Goal: Task Accomplishment & Management: Complete application form

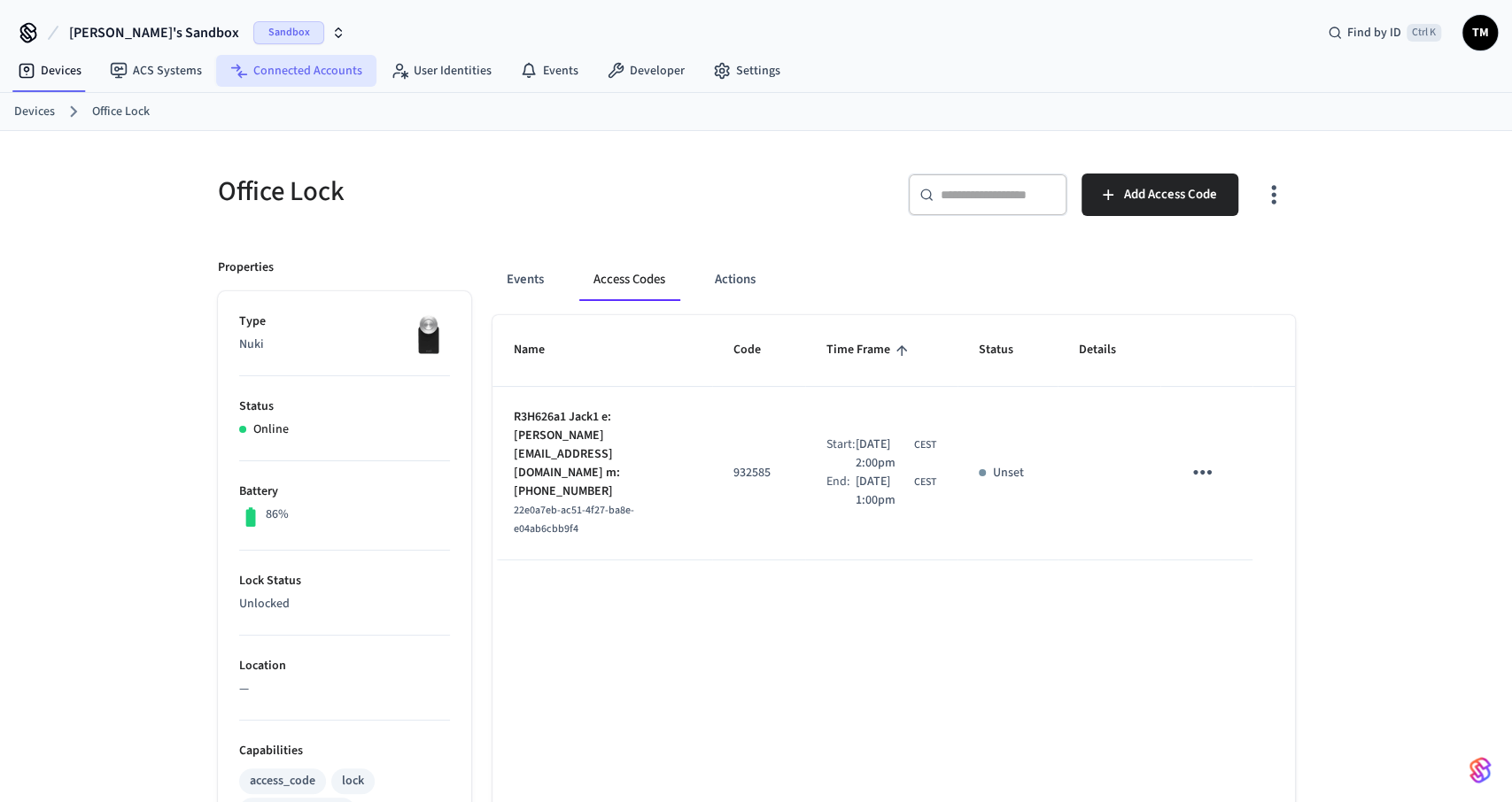
click at [287, 78] on link "Connected Accounts" at bounding box center [296, 70] width 160 height 32
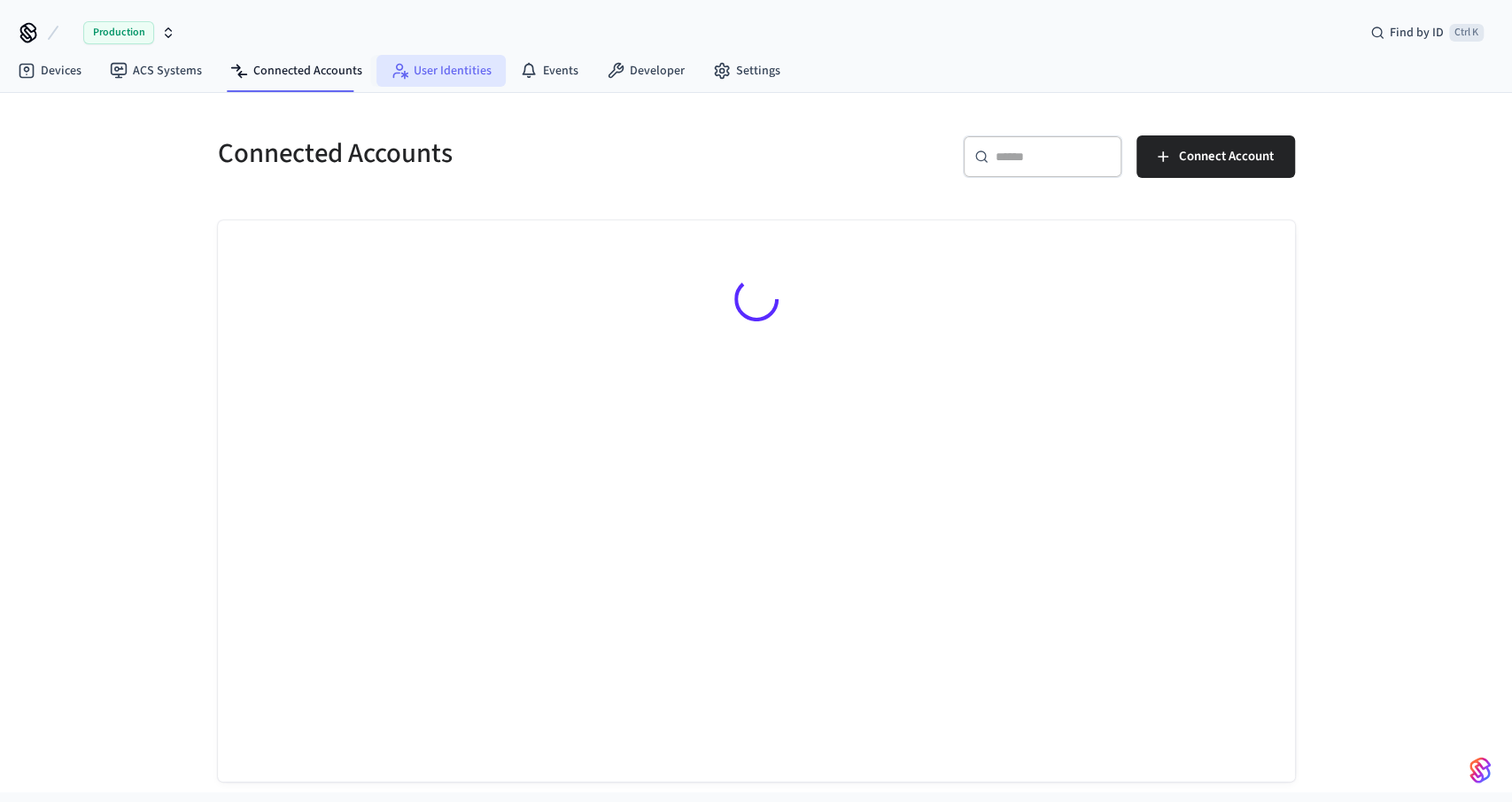
click at [428, 67] on link "User Identities" at bounding box center [441, 70] width 129 height 32
click at [282, 69] on link "Connected Accounts" at bounding box center [296, 70] width 160 height 32
click at [67, 77] on link "Devices" at bounding box center [49, 70] width 92 height 32
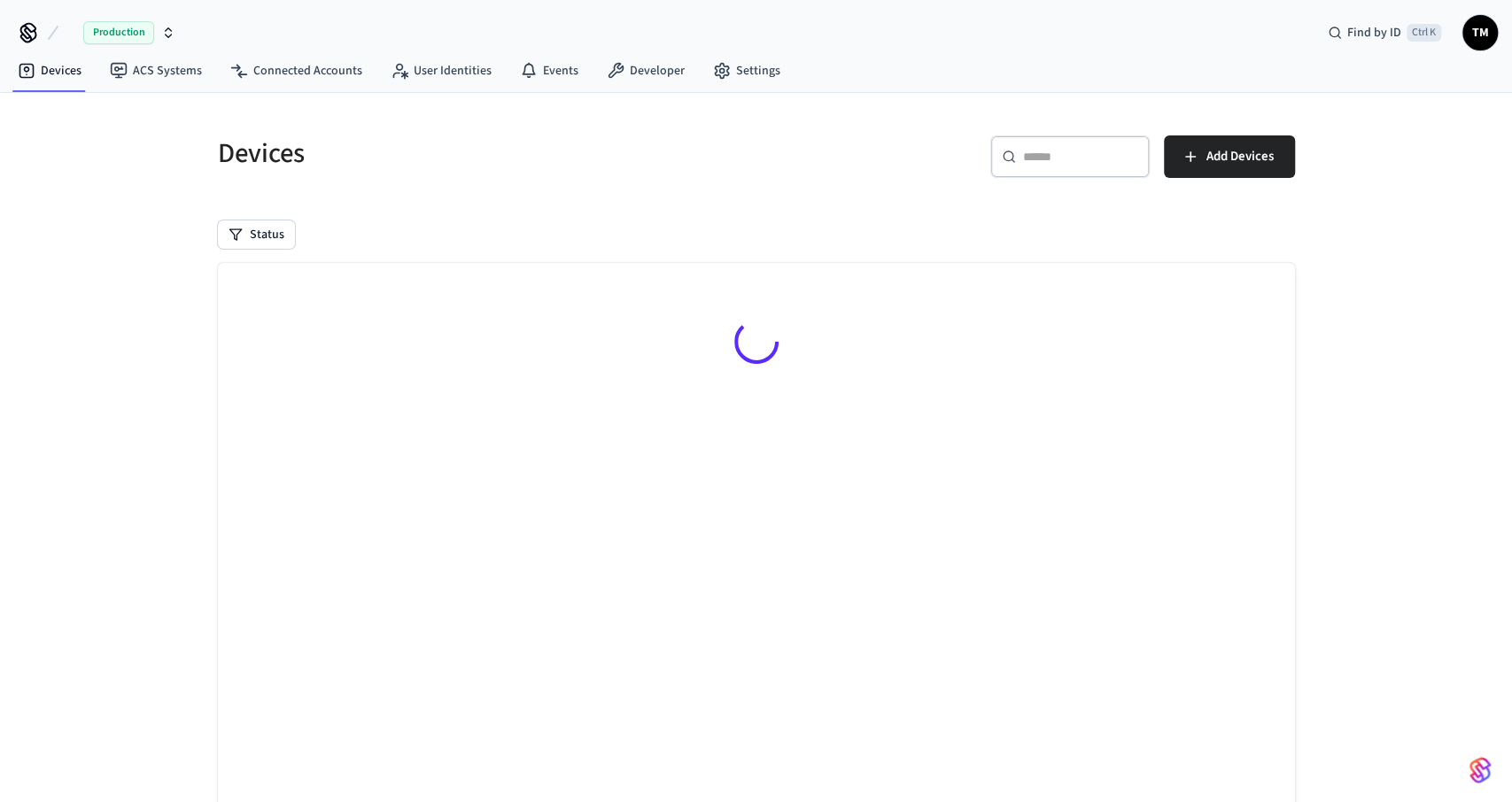
click at [176, 32] on button "Production" at bounding box center [122, 33] width 117 height 37
click at [107, 190] on div "Devices ​ ​ Add Devices Status Searching..." at bounding box center [756, 482] width 1512 height 778
click at [165, 29] on icon "button" at bounding box center [169, 33] width 15 height 15
click at [1489, 33] on span "TM" at bounding box center [1479, 32] width 32 height 32
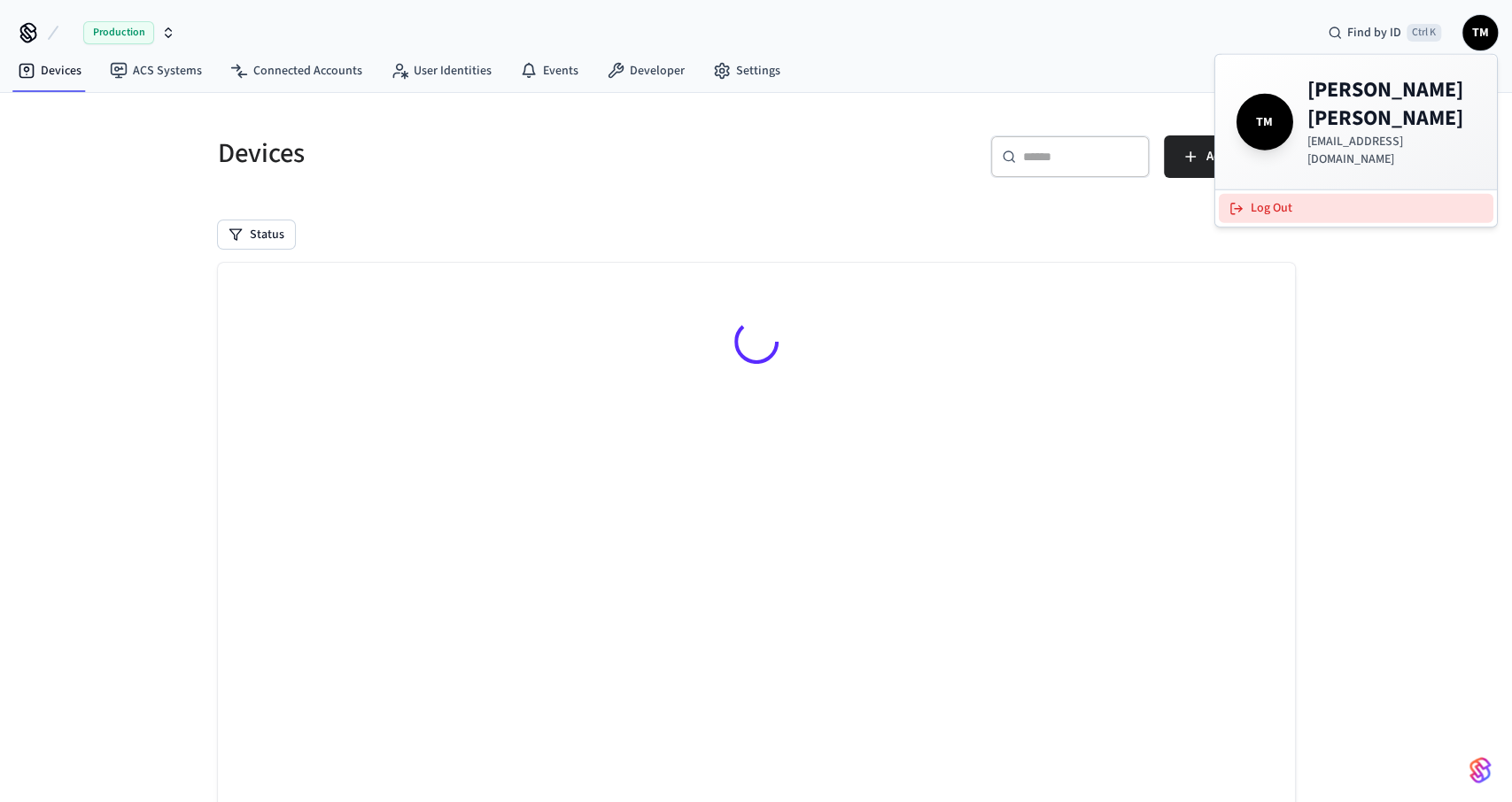
click at [1312, 194] on button "Log Out" at bounding box center [1355, 208] width 274 height 29
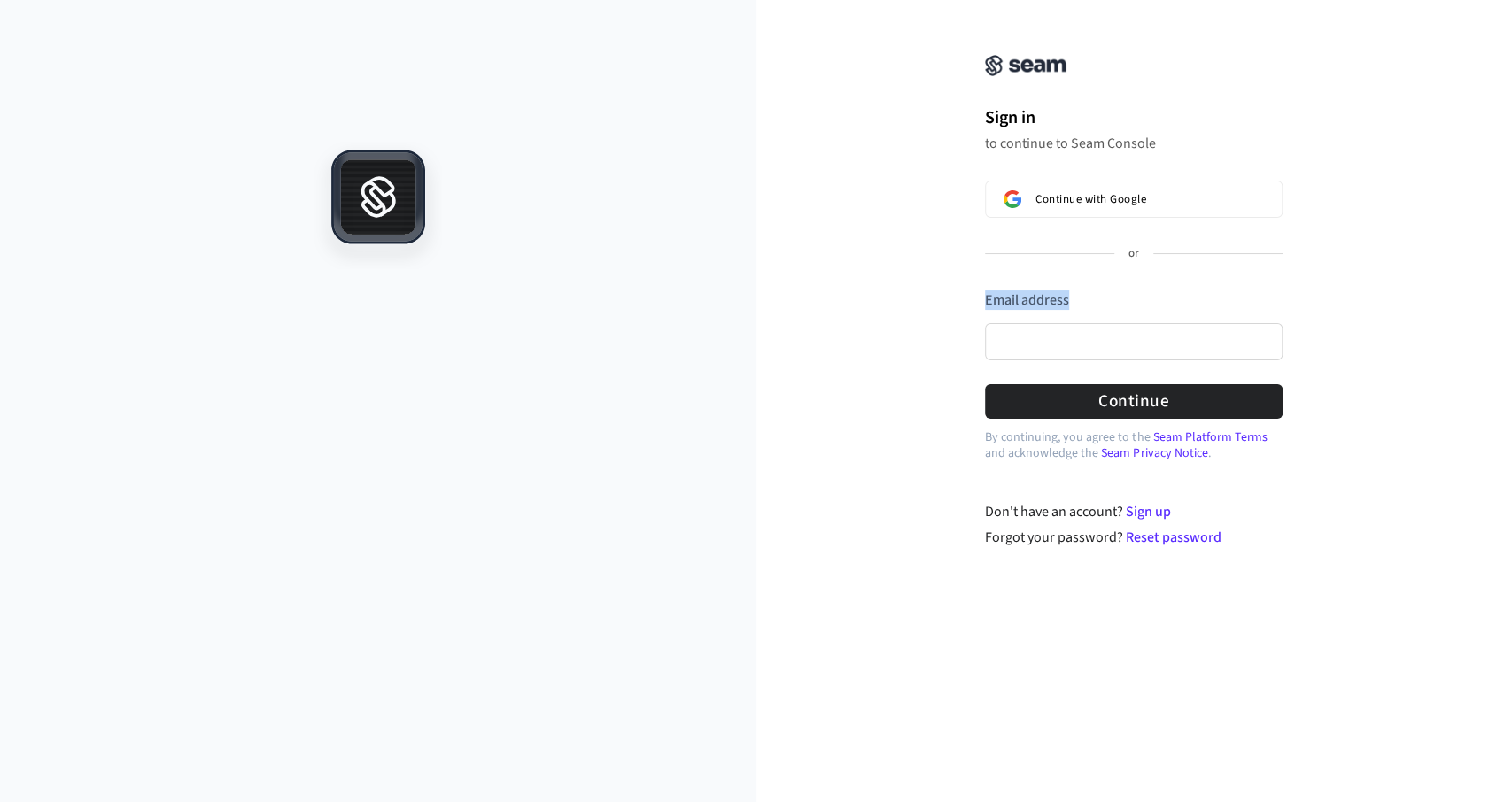
drag, startPoint x: 1068, startPoint y: 317, endPoint x: 1063, endPoint y: 327, distance: 11.2
click at [1064, 325] on div "Email address" at bounding box center [1133, 330] width 298 height 80
click at [1063, 329] on input "Email address" at bounding box center [1133, 341] width 298 height 37
click at [1059, 331] on input "Email address" at bounding box center [1133, 341] width 298 height 37
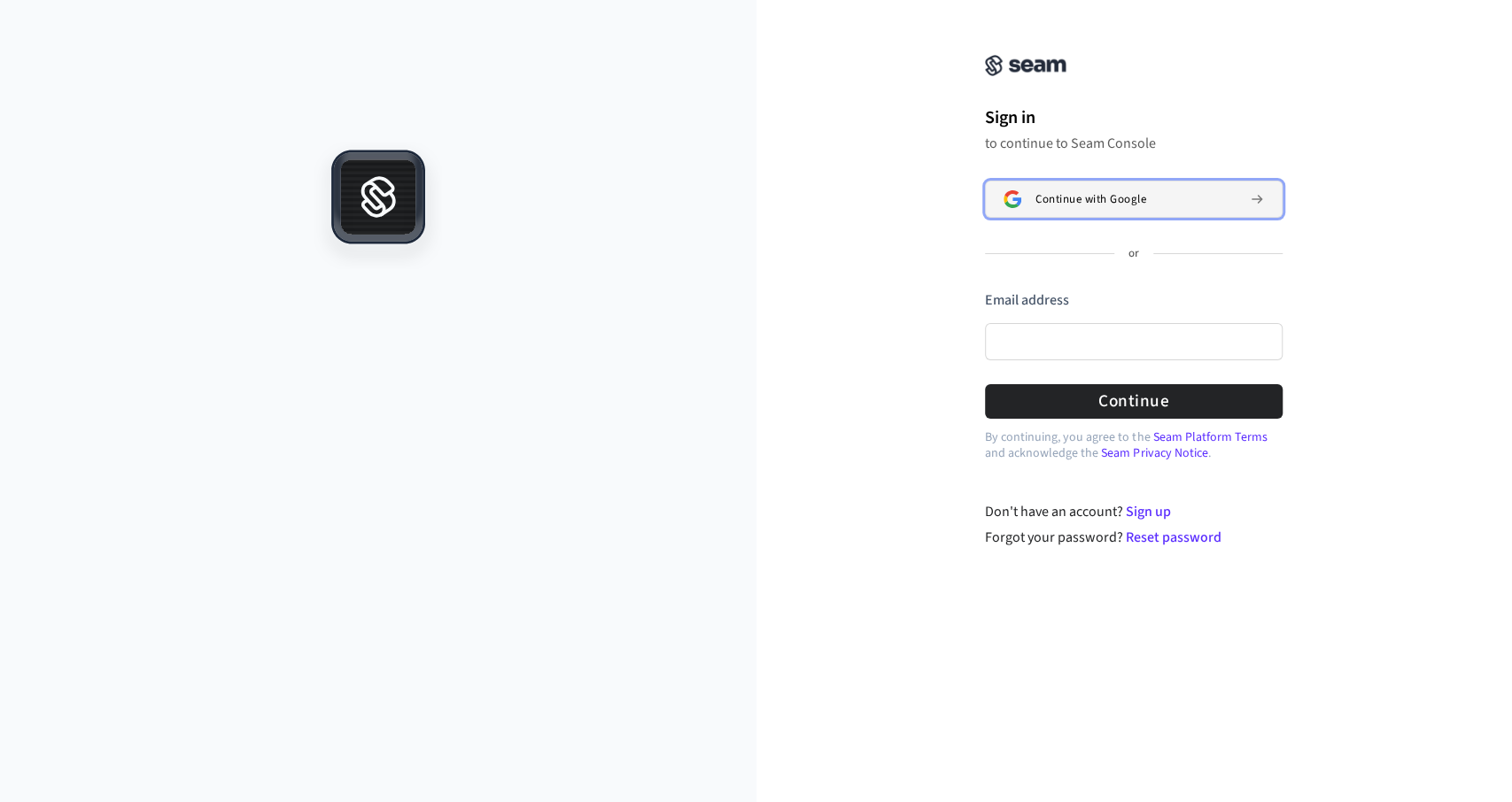
click at [1051, 210] on button "Continue with Google" at bounding box center [1133, 198] width 298 height 37
click at [1077, 198] on span "Continue with Google" at bounding box center [1091, 199] width 111 height 15
click at [1039, 344] on input "Email address" at bounding box center [1133, 341] width 298 height 37
drag, startPoint x: 1035, startPoint y: 344, endPoint x: 1019, endPoint y: 344, distance: 16.0
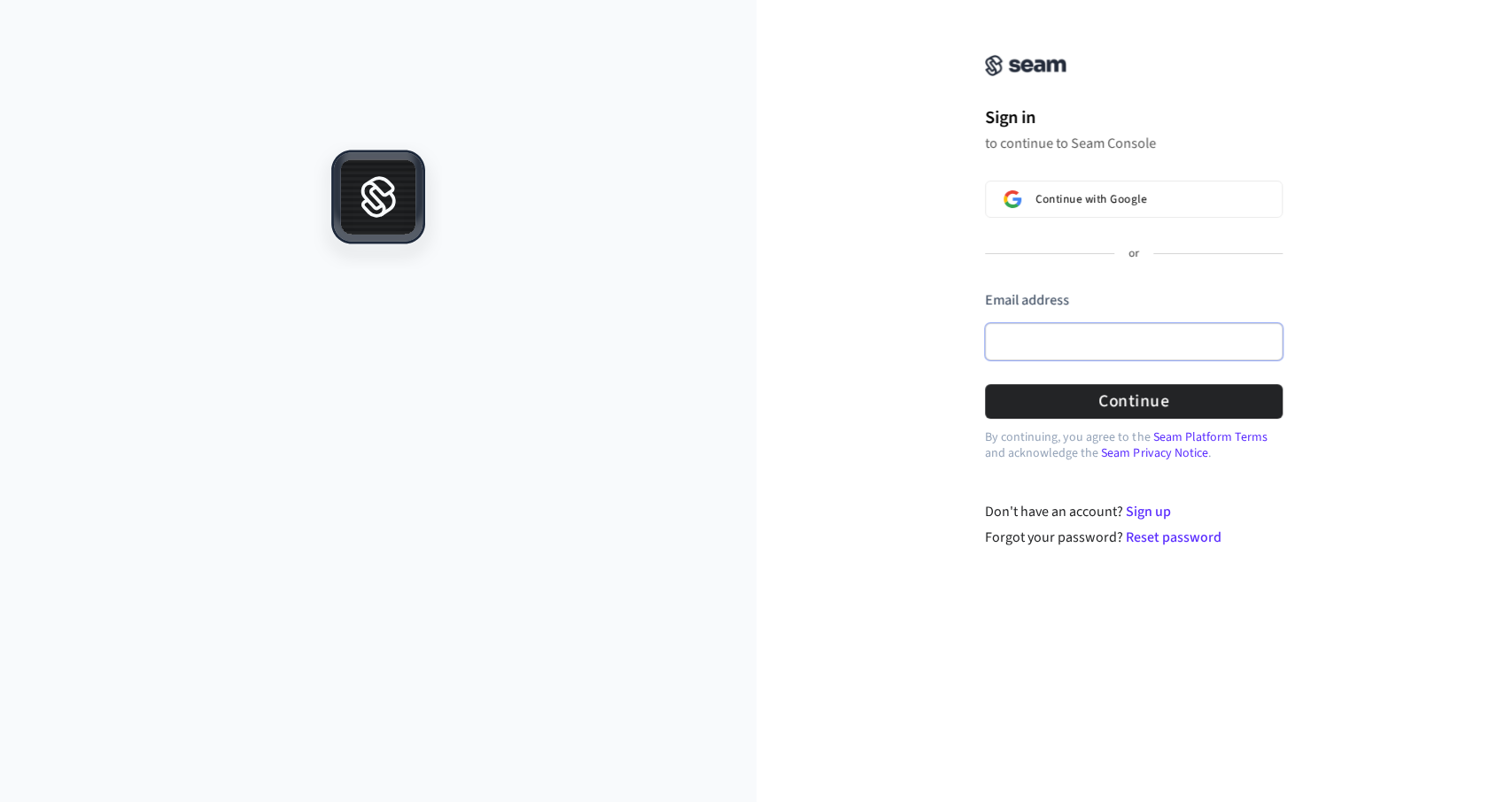
click at [1034, 344] on input "Email address" at bounding box center [1133, 341] width 298 height 37
click at [924, 302] on div "Sign in to continue to Seam Console Continue with Google or Email address Passw…" at bounding box center [1134, 284] width 756 height 527
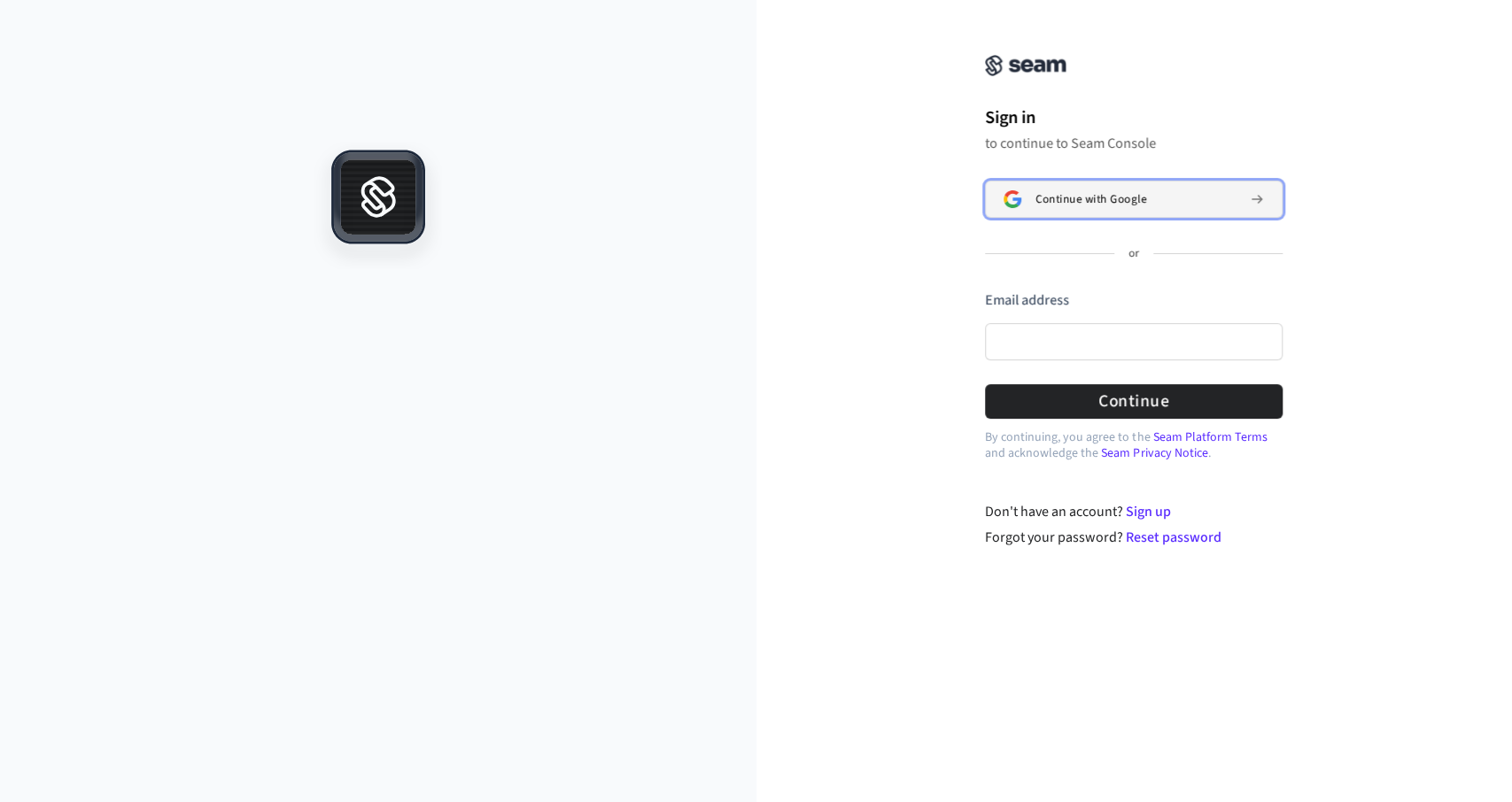
click at [1087, 196] on span "Continue with Google" at bounding box center [1091, 199] width 111 height 15
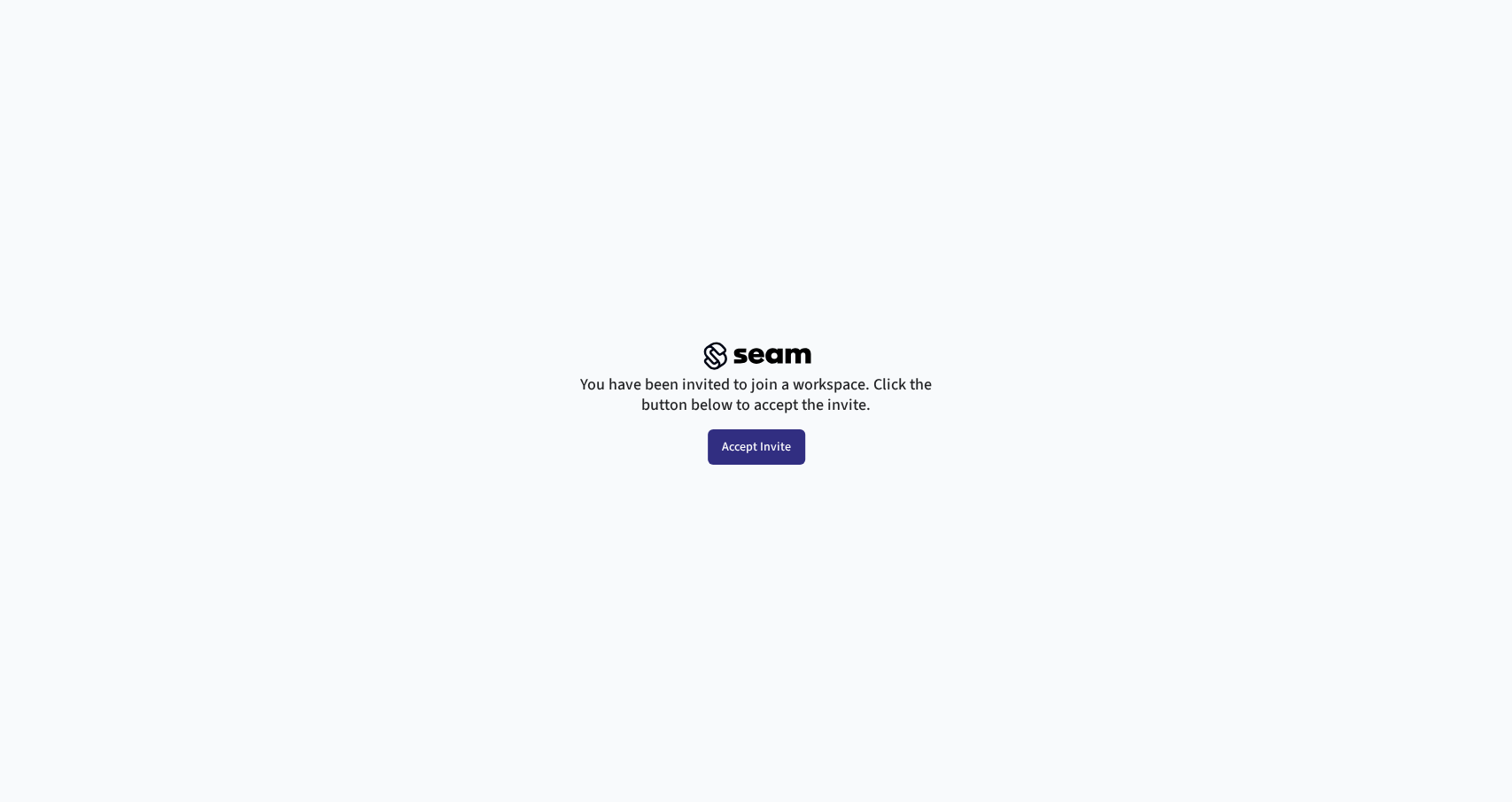
click at [752, 453] on button "Accept Invite" at bounding box center [756, 447] width 97 height 36
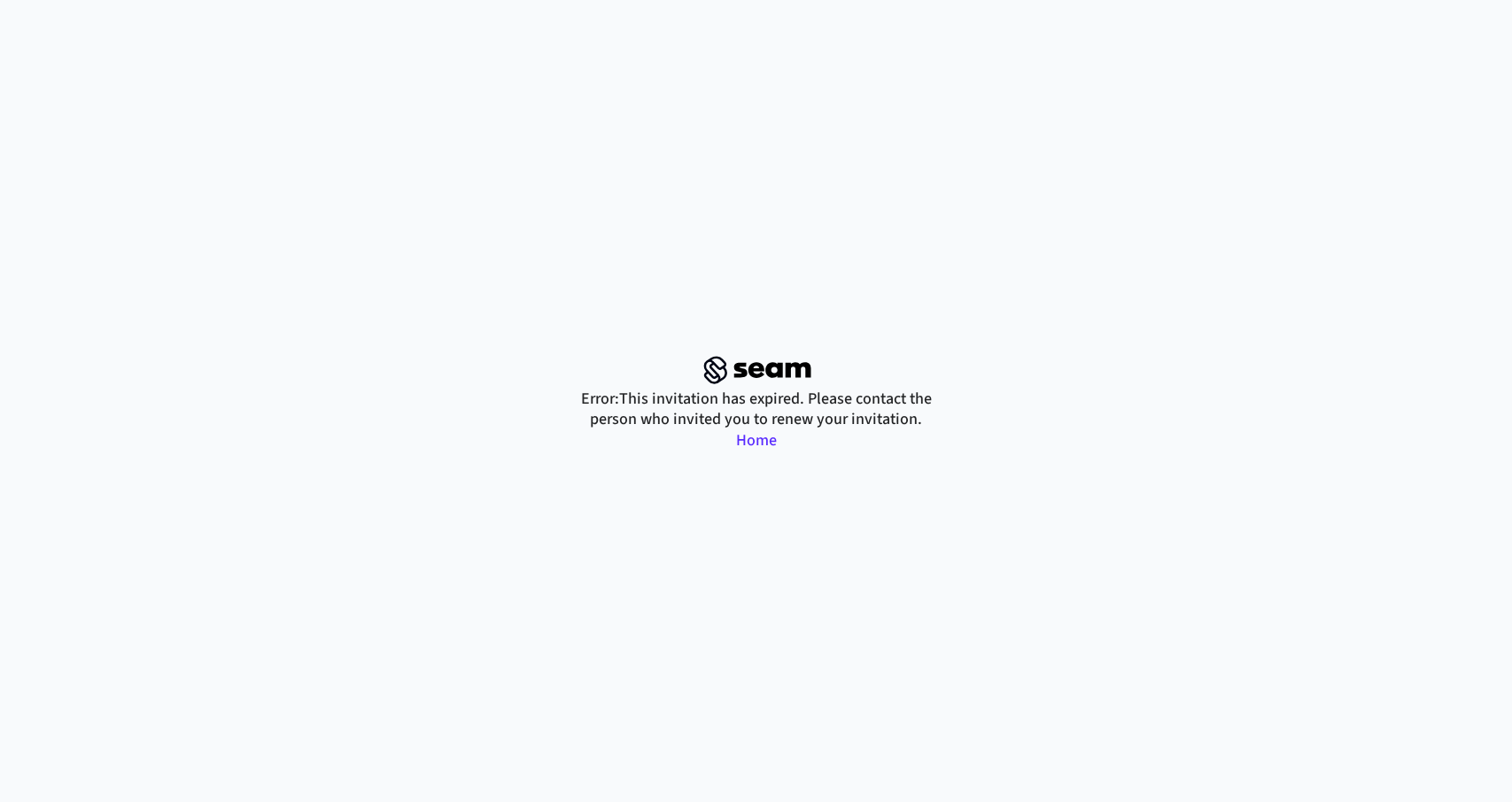
click at [761, 440] on link "Home" at bounding box center [756, 441] width 41 height 22
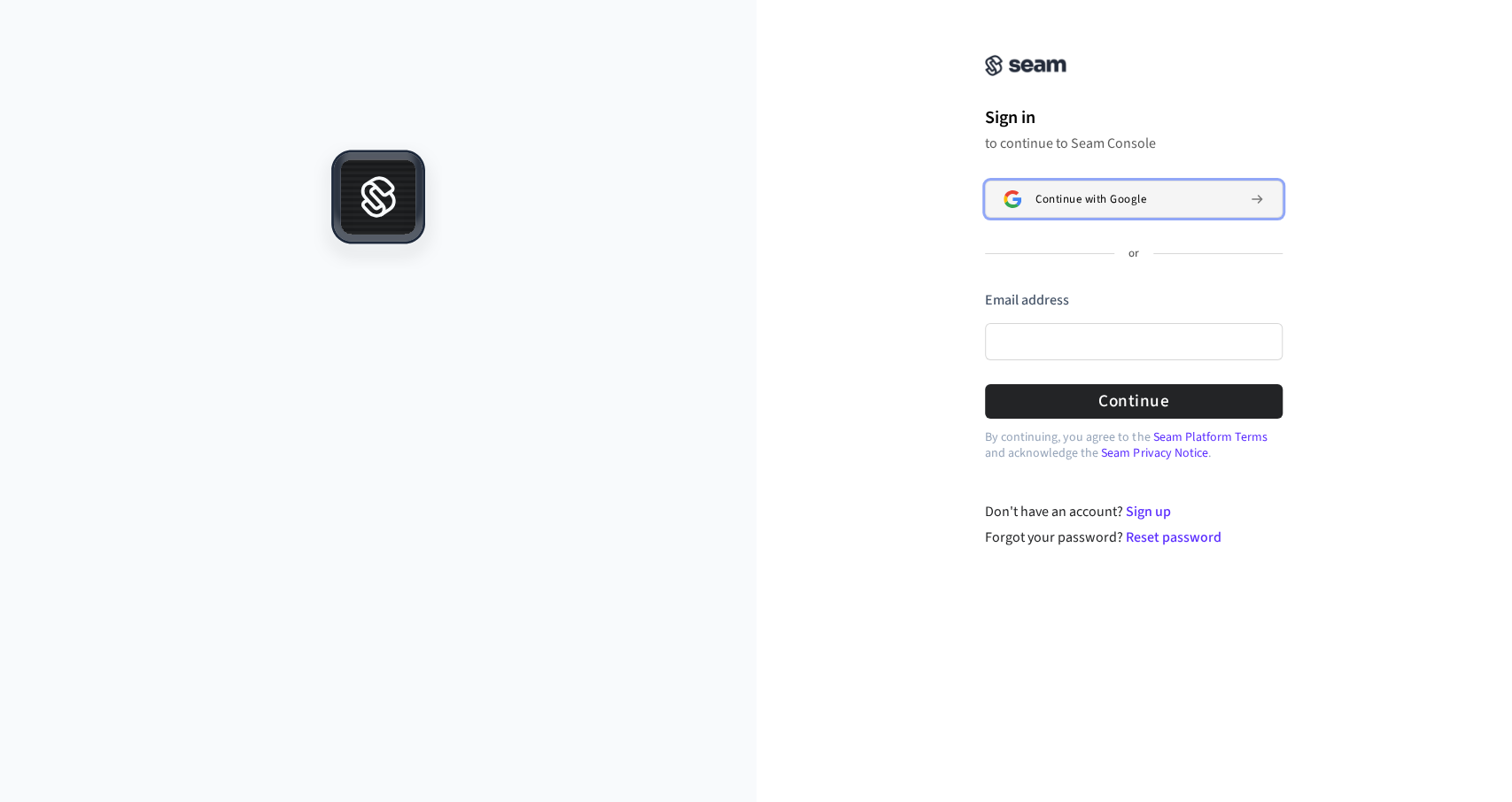
click at [1101, 190] on button "Continue with Google" at bounding box center [1133, 198] width 298 height 37
